Goal: Task Accomplishment & Management: Complete application form

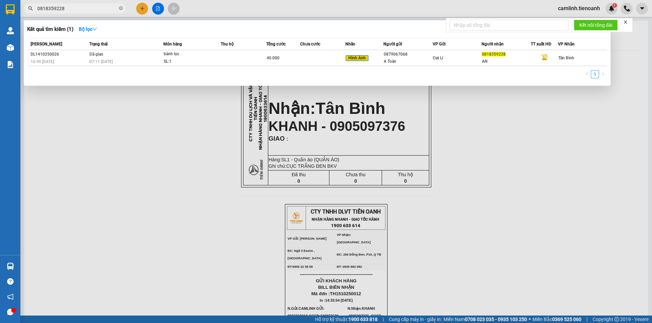
click at [100, 8] on input "0818359228" at bounding box center [77, 8] width 80 height 7
type input "0353380645"
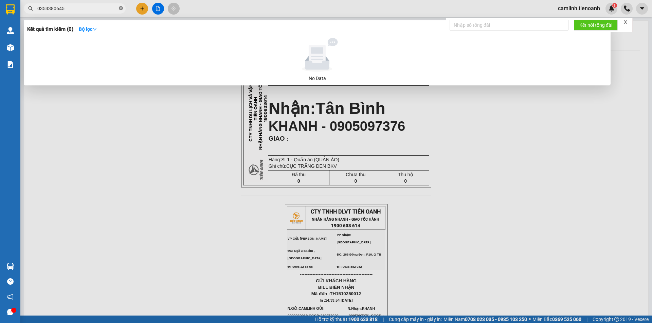
click at [120, 8] on icon "close-circle" at bounding box center [121, 8] width 4 height 4
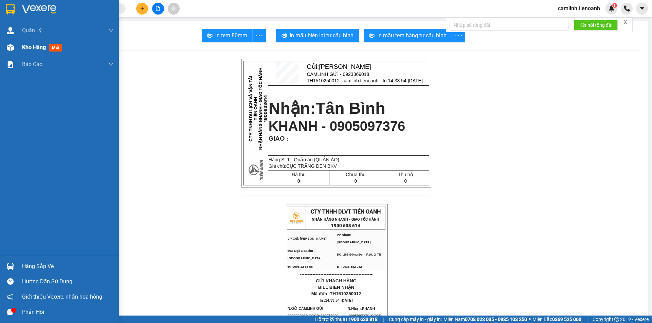
click at [16, 47] on div "Kho hàng mới" at bounding box center [59, 47] width 119 height 17
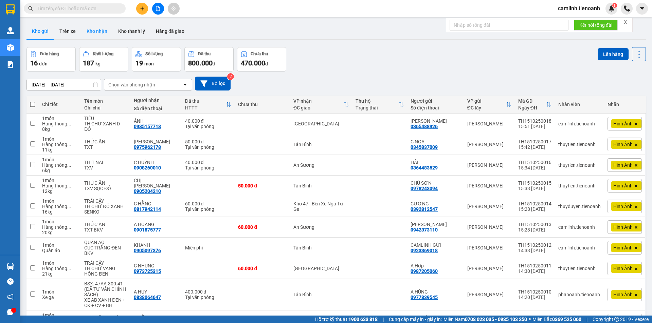
drag, startPoint x: 103, startPoint y: 27, endPoint x: 84, endPoint y: 30, distance: 18.8
click at [103, 27] on button "Kho nhận" at bounding box center [97, 31] width 32 height 16
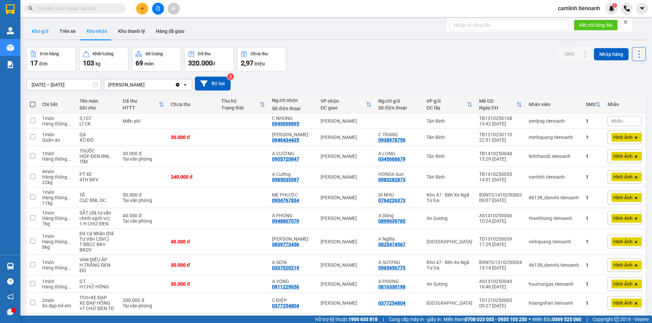
click at [44, 33] on button "Kho gửi" at bounding box center [39, 31] width 27 height 16
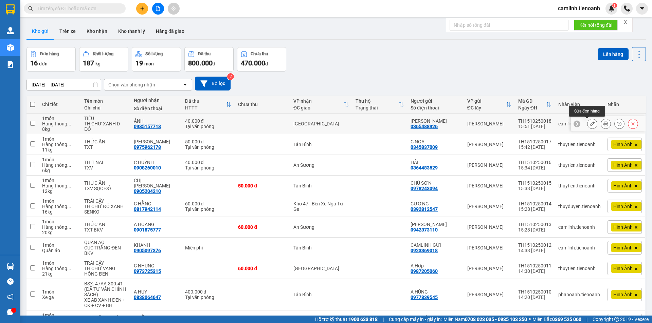
click at [589, 124] on icon at bounding box center [591, 123] width 5 height 5
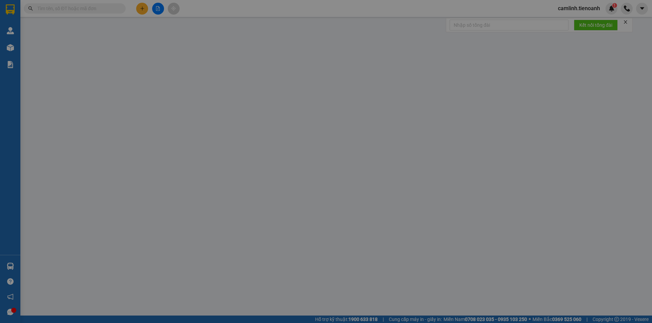
type input "0985157718"
type input "ÁNH"
type input "0365488926"
type input "[PERSON_NAME]"
type input "0"
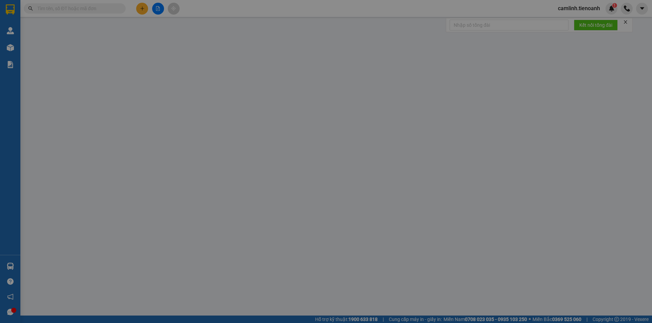
type input "40.000"
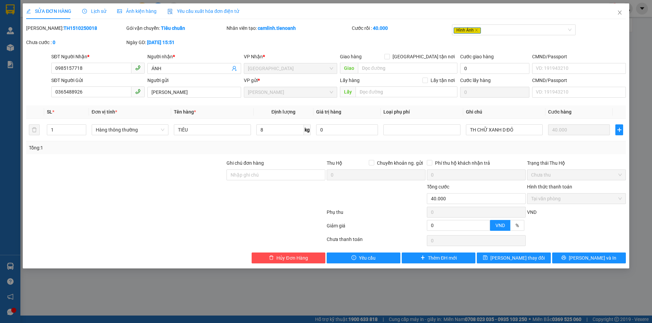
click at [92, 12] on span "Lịch sử" at bounding box center [94, 10] width 24 height 5
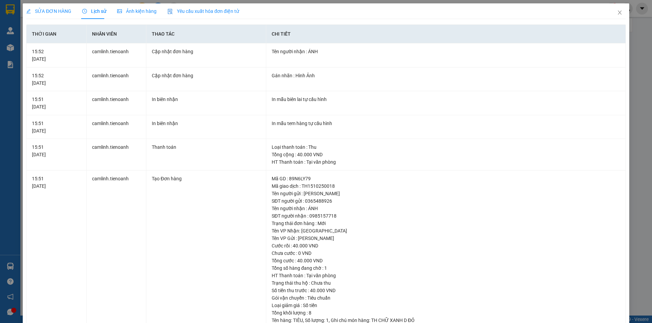
click at [128, 12] on span "Ảnh kiện hàng" at bounding box center [136, 10] width 39 height 5
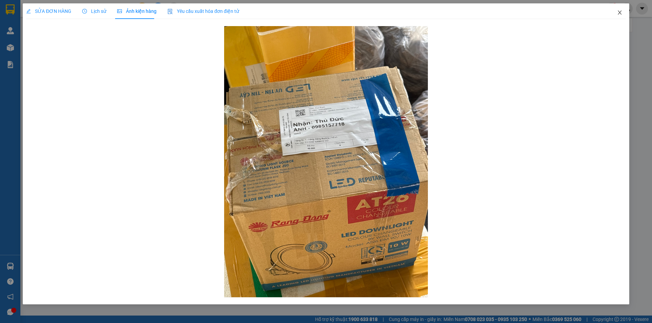
click at [619, 11] on icon "close" at bounding box center [619, 12] width 5 height 5
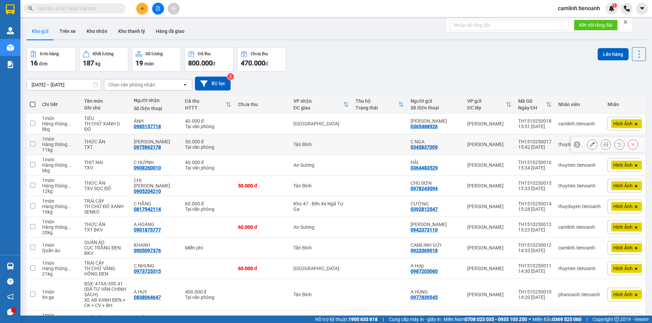
click at [589, 143] on icon at bounding box center [591, 144] width 5 height 5
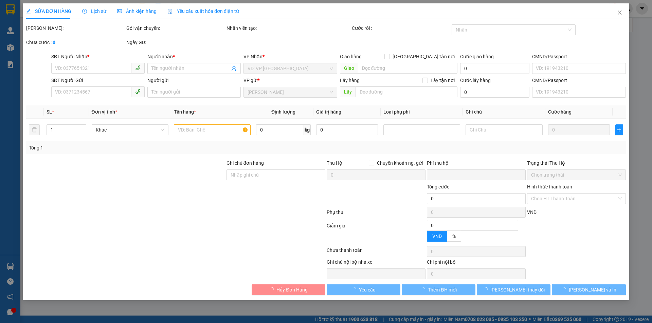
type input "0975962178"
type input "[PERSON_NAME]"
type input "0345837009"
type input "C NGA"
type input "0"
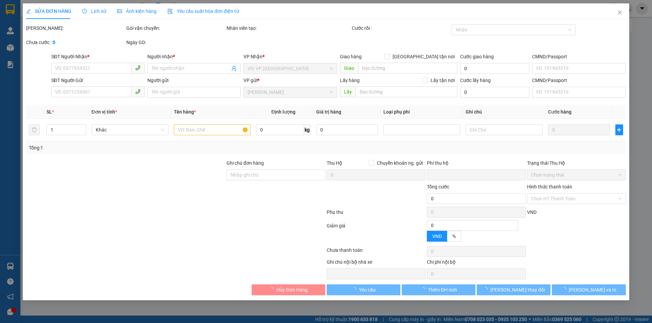
type input "50.000"
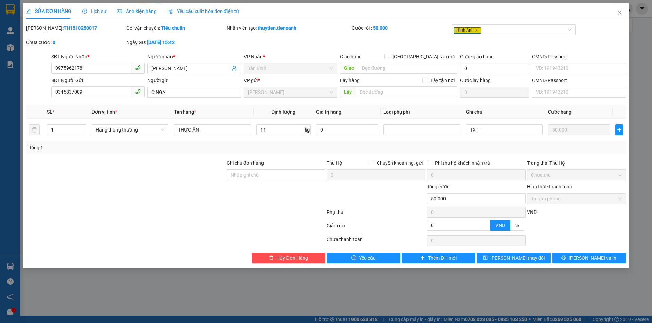
click at [146, 10] on span "Ảnh kiện hàng" at bounding box center [136, 10] width 39 height 5
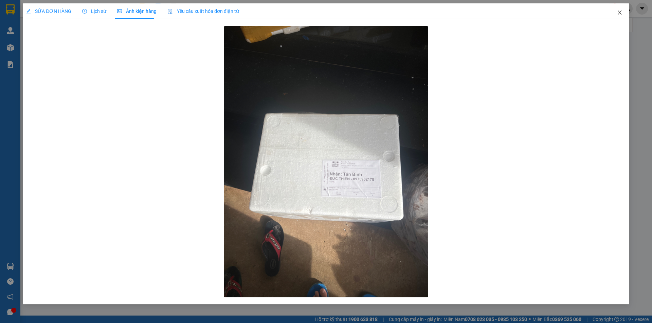
click at [620, 14] on icon "close" at bounding box center [619, 12] width 5 height 5
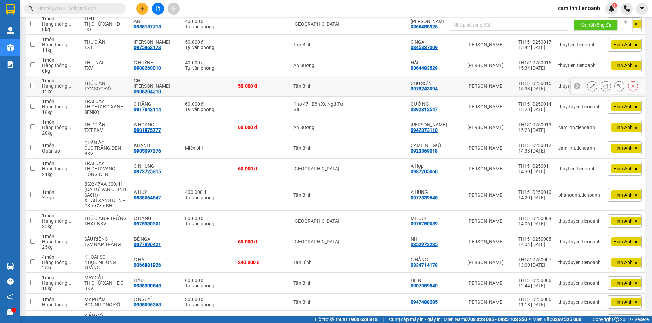
scroll to position [102, 0]
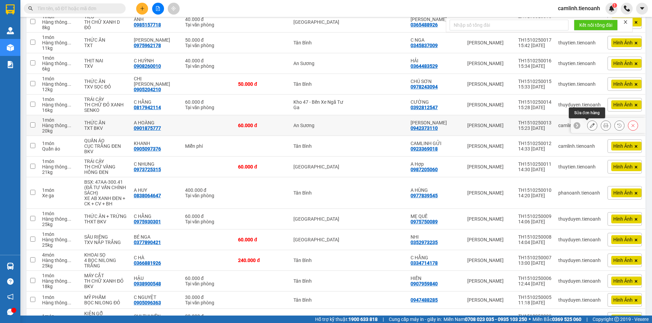
click at [590, 125] on button at bounding box center [592, 126] width 10 height 12
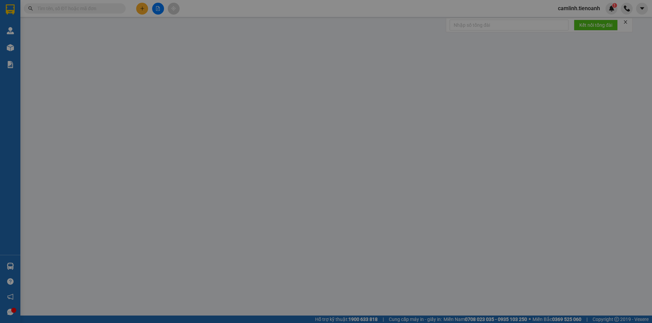
type input "0901875777"
type input "A HOÀNG"
type input "0942373110"
type input "[PERSON_NAME]"
type input "0"
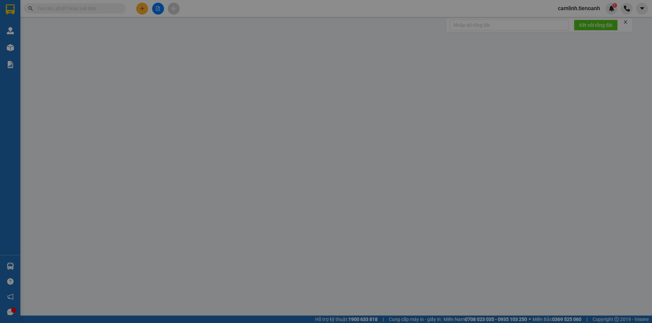
type input "60.000"
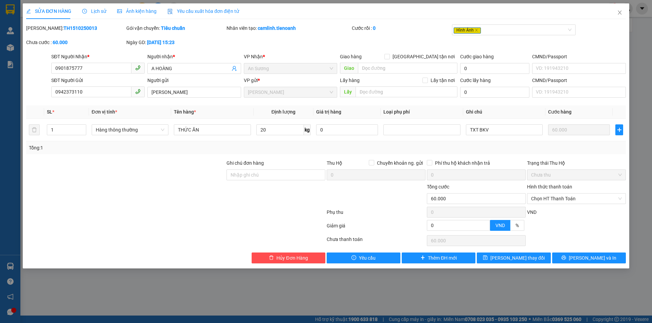
click at [130, 12] on span "Ảnh kiện hàng" at bounding box center [136, 10] width 39 height 5
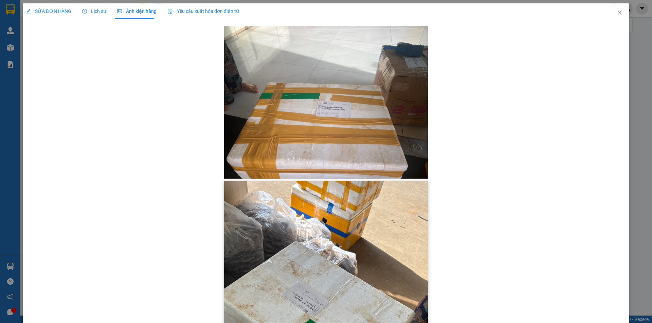
click at [326, 225] on img at bounding box center [326, 316] width 204 height 271
click at [61, 12] on span "SỬA ĐƠN HÀNG" at bounding box center [48, 10] width 45 height 5
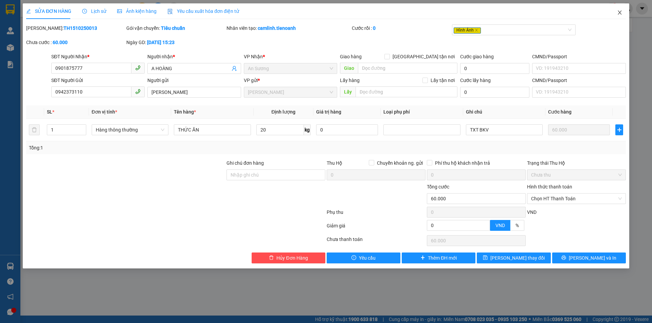
click at [620, 12] on icon "close" at bounding box center [619, 12] width 5 height 5
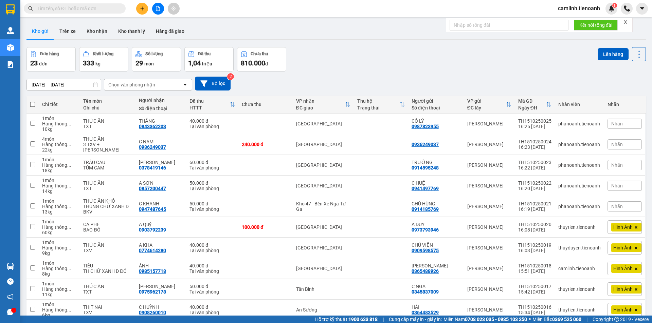
click at [86, 13] on span at bounding box center [75, 8] width 102 height 10
paste input "0933136193"
type input "0933136193"
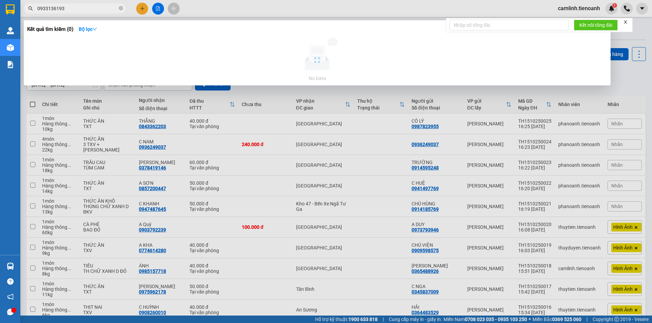
click at [91, 8] on input "0933136193" at bounding box center [77, 8] width 80 height 7
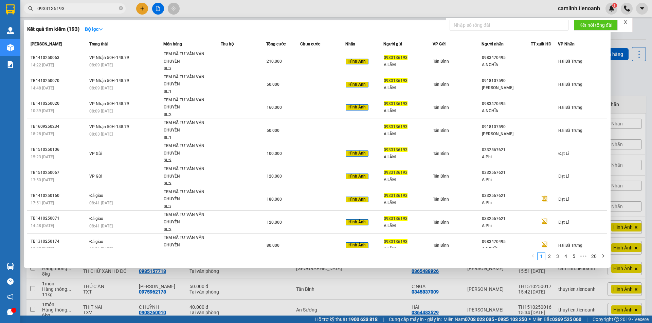
click at [91, 8] on input "0933136193" at bounding box center [77, 8] width 80 height 7
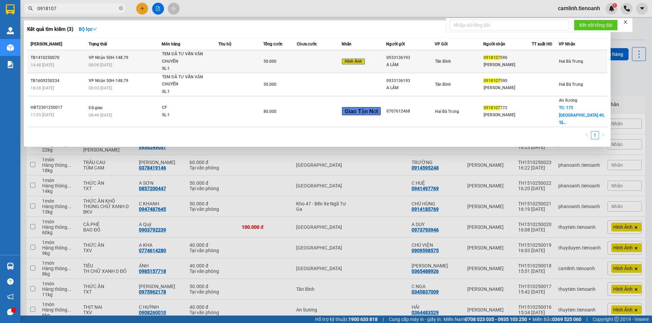
type input "0918107"
click at [433, 63] on div "A LÂM" at bounding box center [410, 64] width 48 height 7
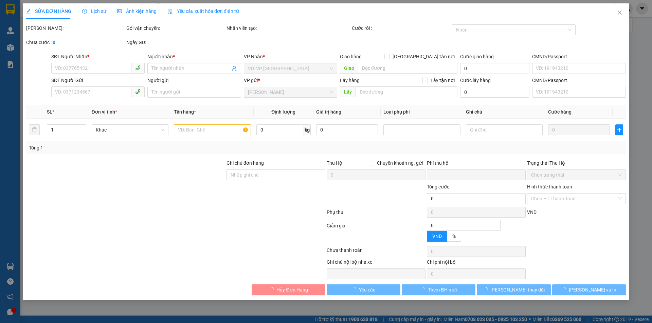
type input "0918107590"
type input "[PERSON_NAME]"
type input "0933136193"
type input "A LÂM"
type input "0"
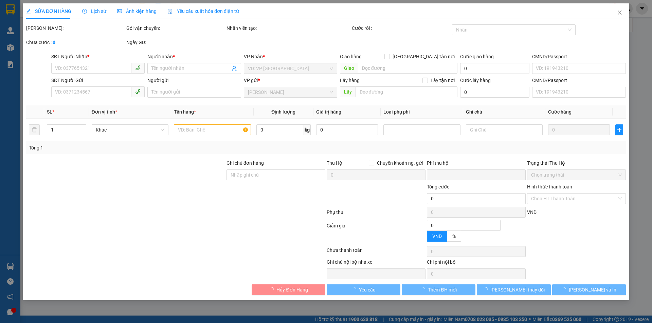
type input "50.000"
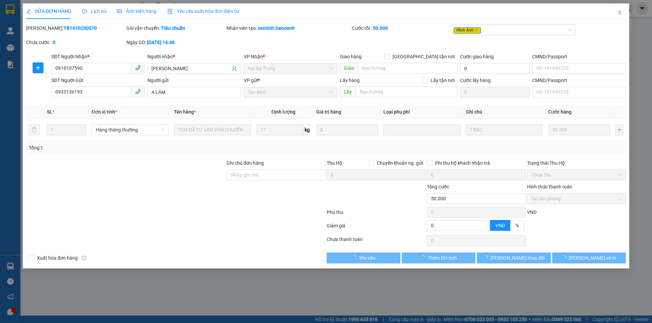
click at [102, 14] on span "Lịch sử" at bounding box center [94, 10] width 24 height 5
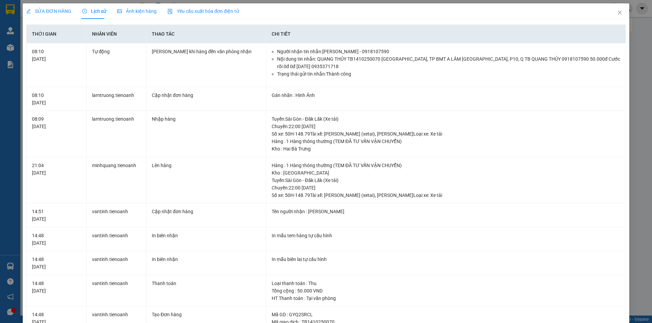
click at [49, 9] on span "SỬA ĐƠN HÀNG" at bounding box center [48, 10] width 45 height 5
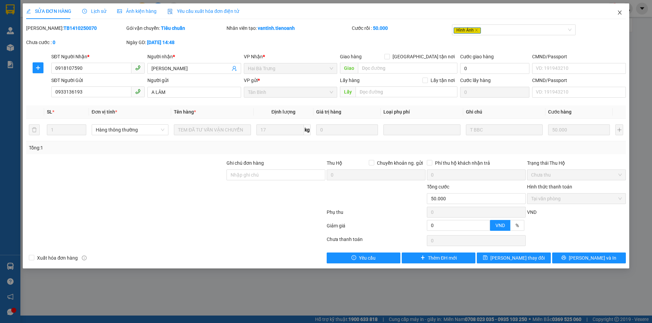
click at [618, 13] on icon "close" at bounding box center [619, 12] width 5 height 5
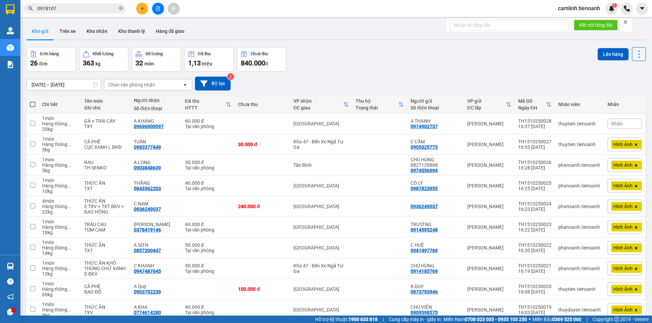
click at [627, 23] on icon "close" at bounding box center [625, 22] width 5 height 5
click at [74, 11] on input "0918107" at bounding box center [77, 8] width 80 height 7
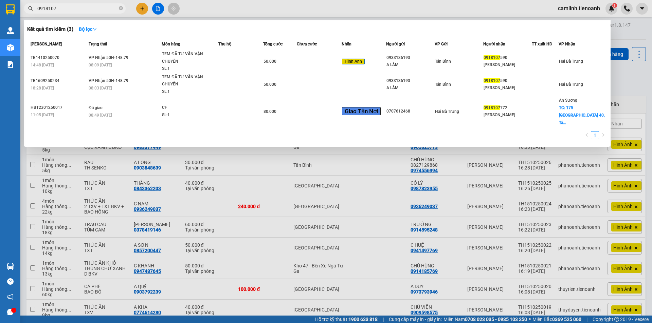
click at [74, 11] on input "0918107" at bounding box center [77, 8] width 80 height 7
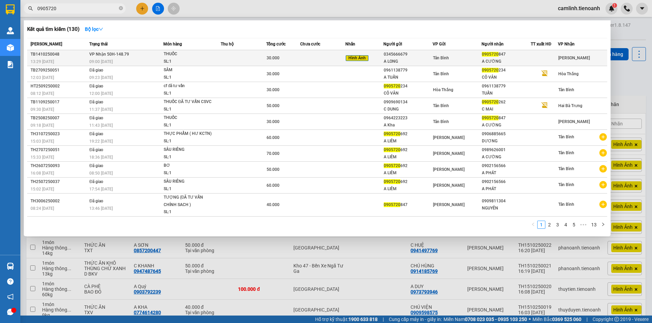
type input "0905720"
click at [396, 57] on div "0345666679" at bounding box center [407, 54] width 49 height 7
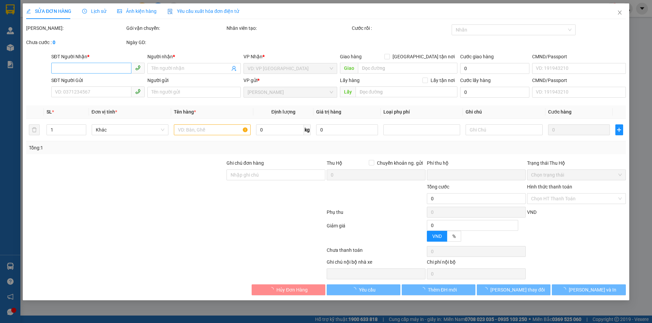
click at [96, 65] on div "SỬA ĐƠN HÀNG Lịch sử Ảnh kiện hàng Yêu cầu xuất hóa đơn điện tử Total Paid Fee …" at bounding box center [326, 161] width 652 height 323
type input "0905720847"
type input "A CƯỜNG"
type input "0345666679"
type input "A LONG"
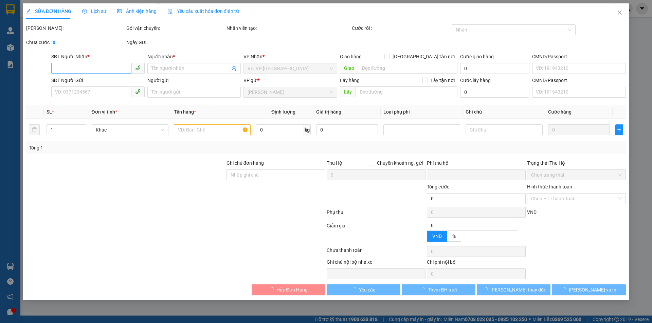
type input "0"
type input "30.000"
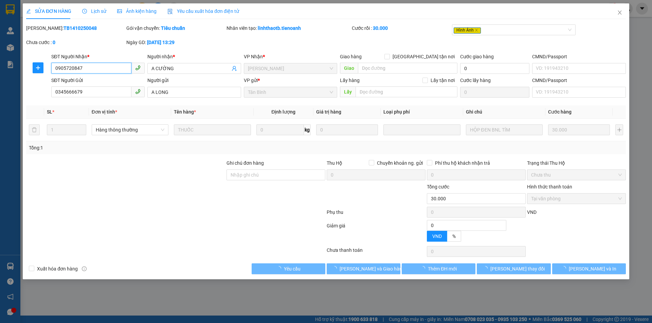
click at [99, 67] on input "0905720847" at bounding box center [91, 68] width 80 height 11
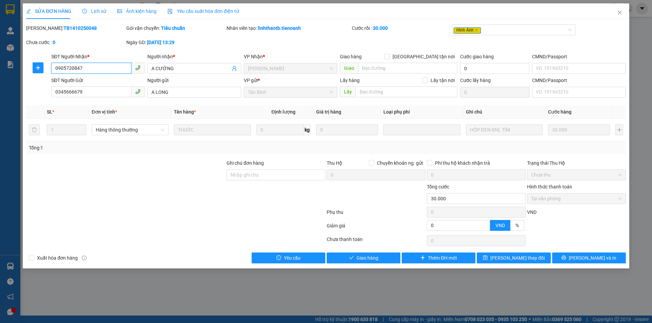
click at [99, 67] on input "0905720847" at bounding box center [91, 68] width 80 height 11
click at [451, 30] on div "Hình Ảnh" at bounding box center [513, 31] width 125 height 14
click at [147, 15] on div "Ảnh kiện hàng" at bounding box center [136, 11] width 39 height 16
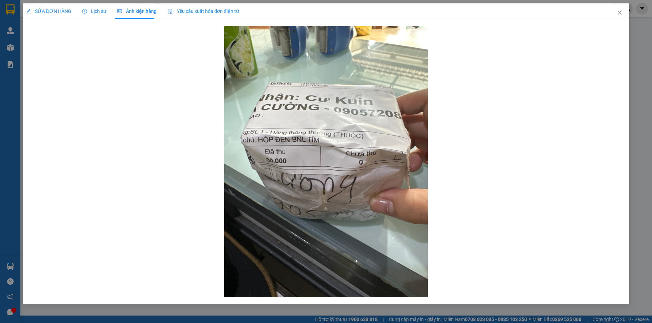
click at [63, 7] on div "SỬA ĐƠN HÀNG" at bounding box center [48, 10] width 45 height 7
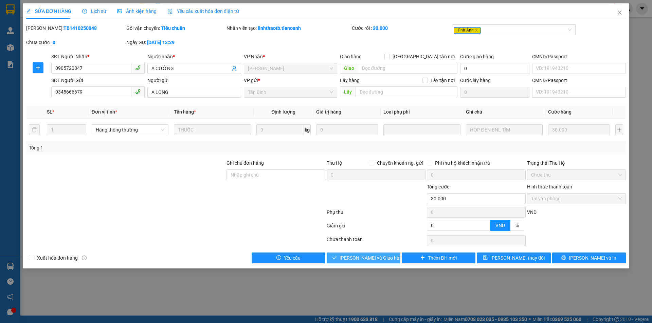
click at [371, 261] on span "[PERSON_NAME] và Giao hàng" at bounding box center [371, 258] width 65 height 7
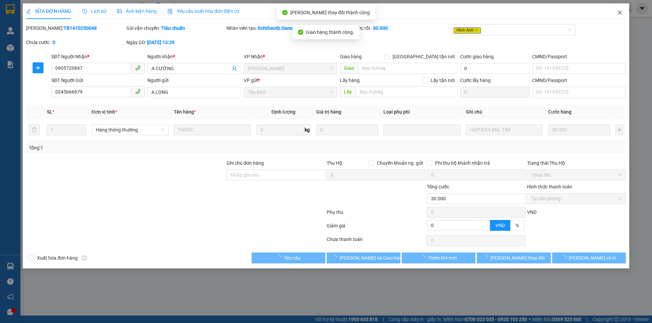
click at [618, 11] on icon "close" at bounding box center [619, 12] width 5 height 5
